Goal: Information Seeking & Learning: Learn about a topic

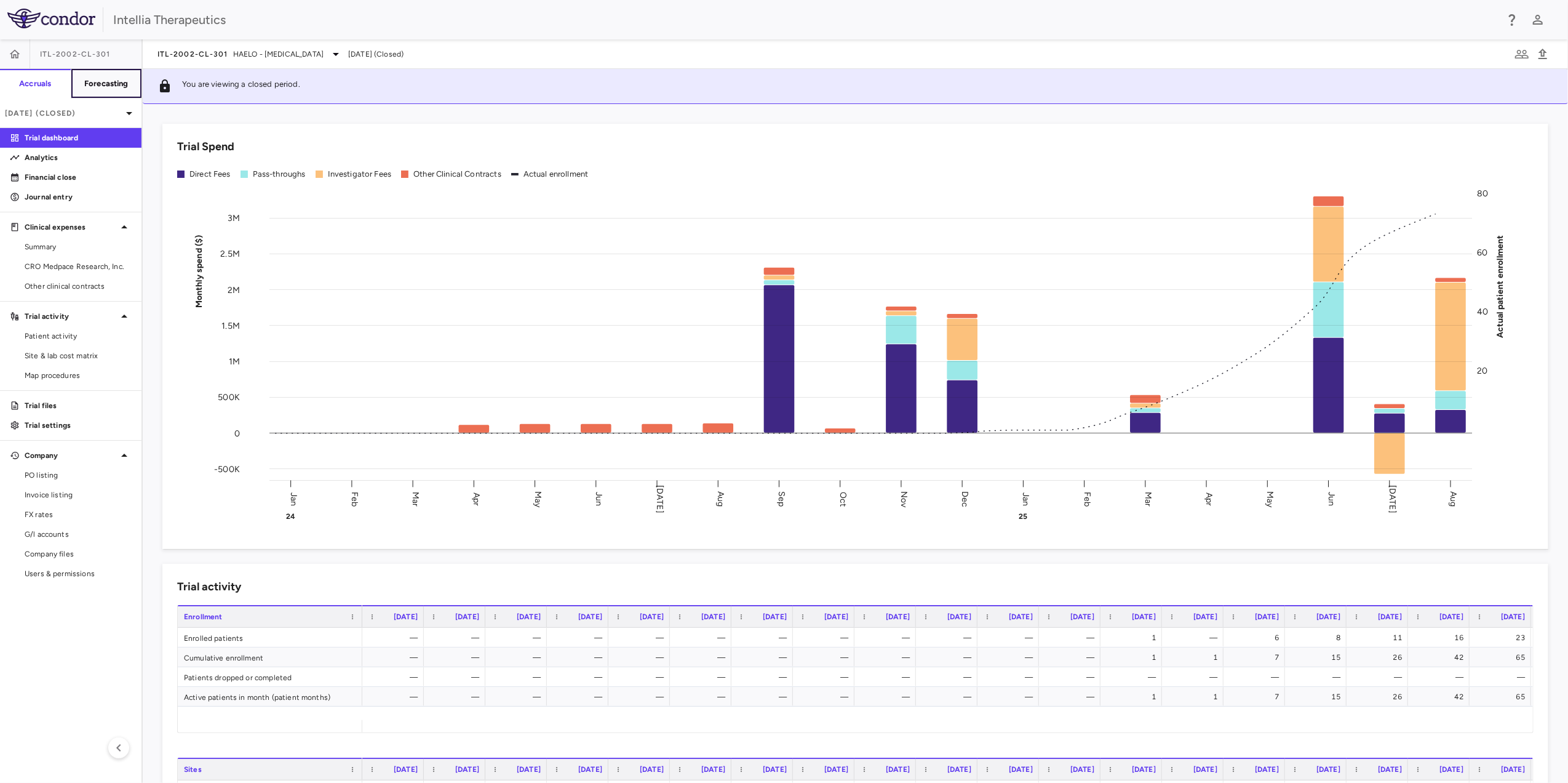
click at [97, 83] on h6 "Forecasting" at bounding box center [107, 83] width 45 height 11
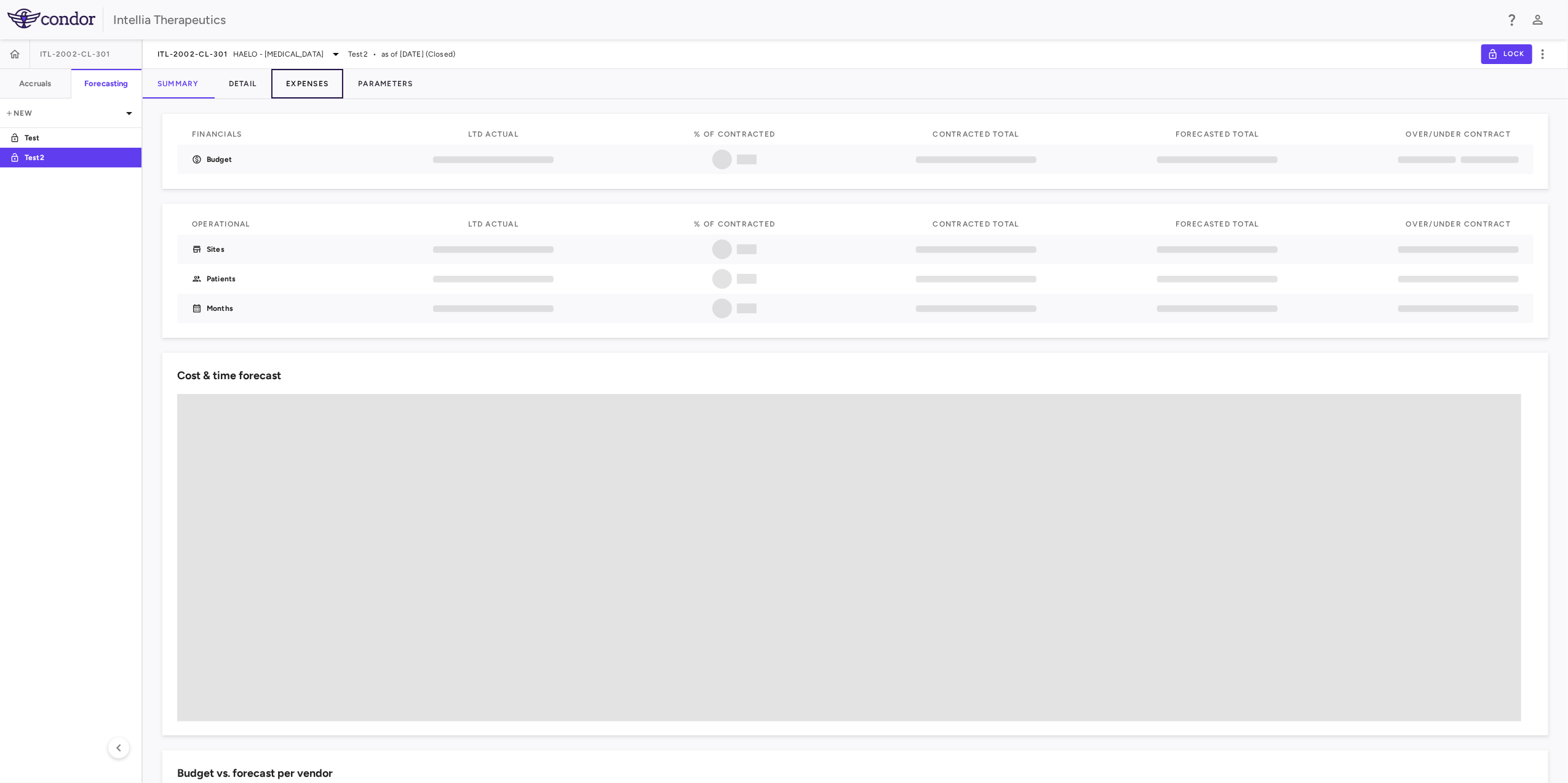
click at [317, 83] on button "Expenses" at bounding box center [307, 84] width 72 height 29
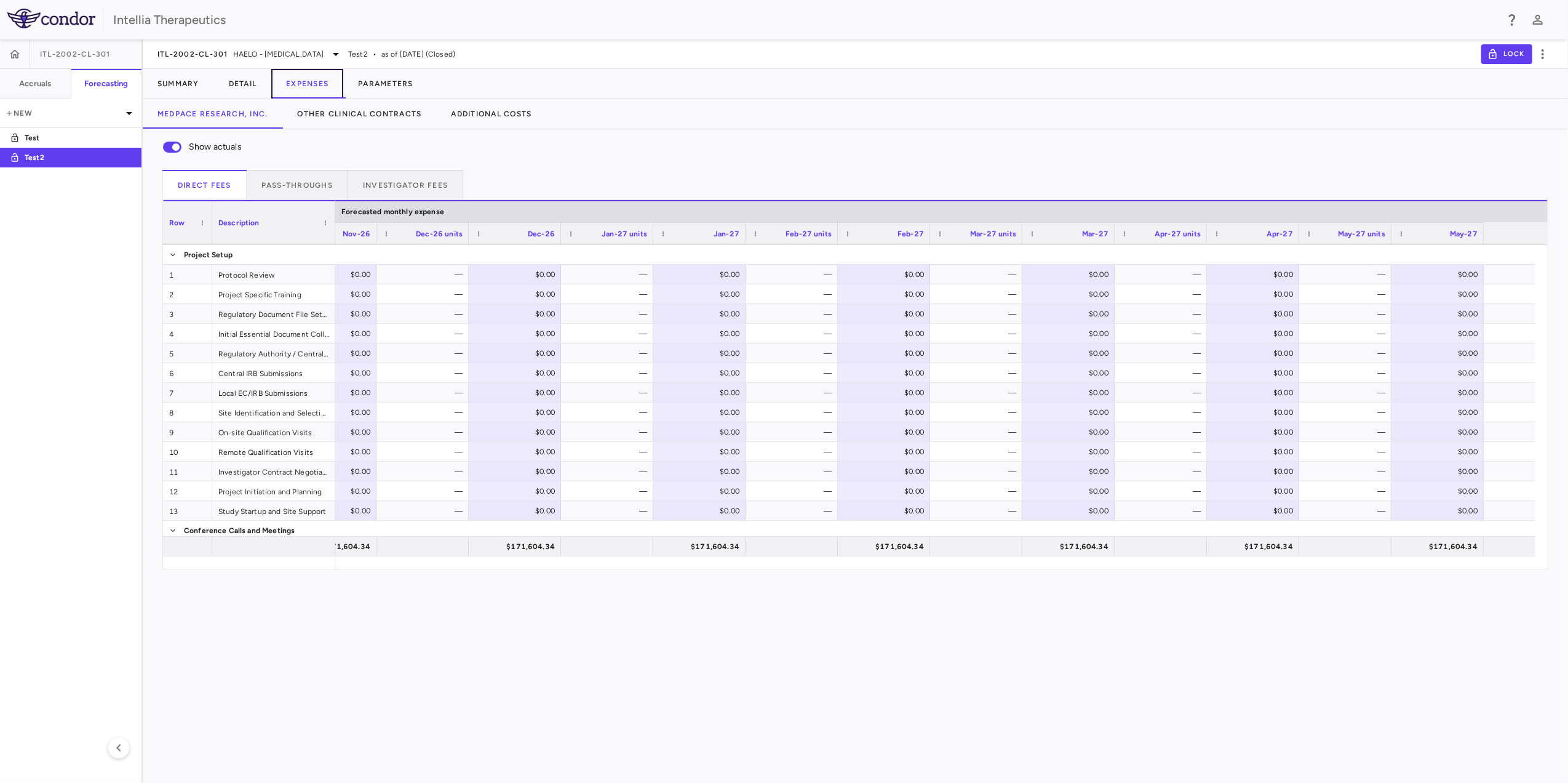
scroll to position [0, 9043]
